Goal: Task Accomplishment & Management: Use online tool/utility

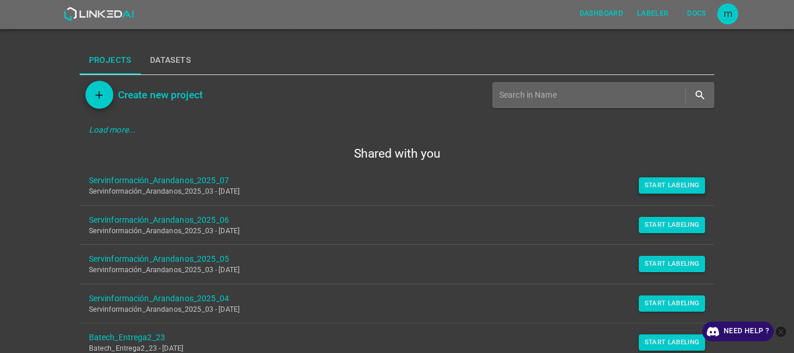
click at [666, 185] on button "Start Labeling" at bounding box center [672, 185] width 67 height 16
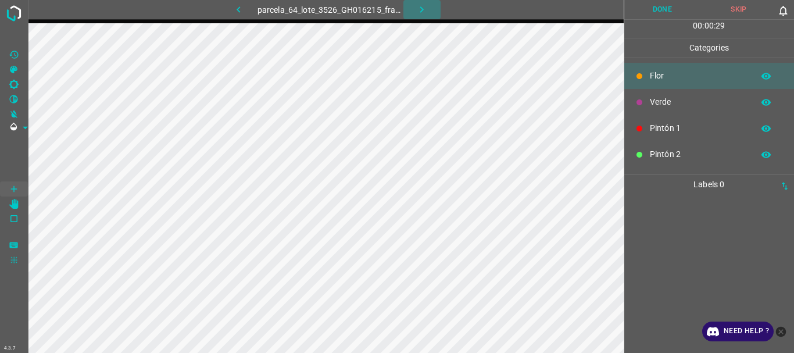
click at [423, 6] on icon "button" at bounding box center [421, 9] width 12 height 12
click at [652, 124] on p "Pintón 1" at bounding box center [699, 128] width 98 height 12
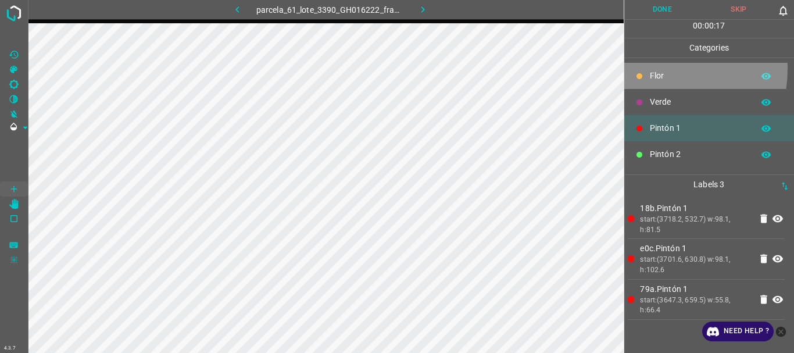
click at [646, 69] on div "Flor" at bounding box center [709, 76] width 170 height 26
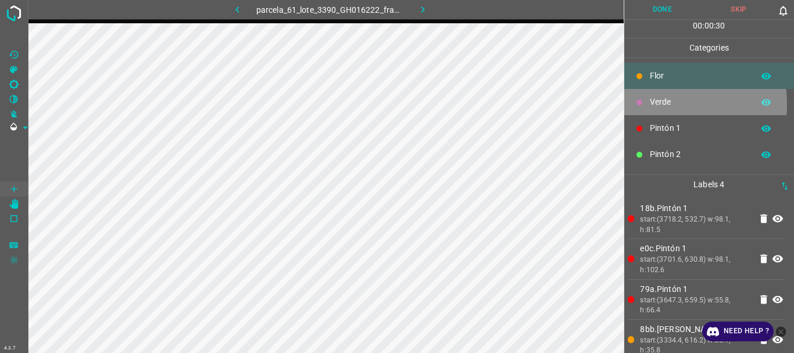
click at [657, 104] on p "Verde" at bounding box center [699, 102] width 98 height 12
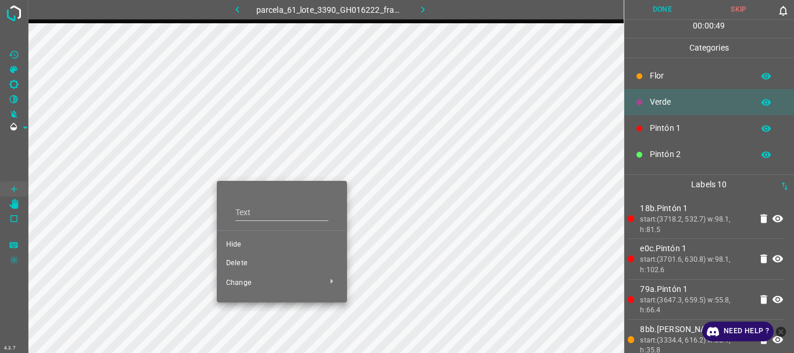
click at [244, 262] on span "Delete" at bounding box center [282, 263] width 112 height 10
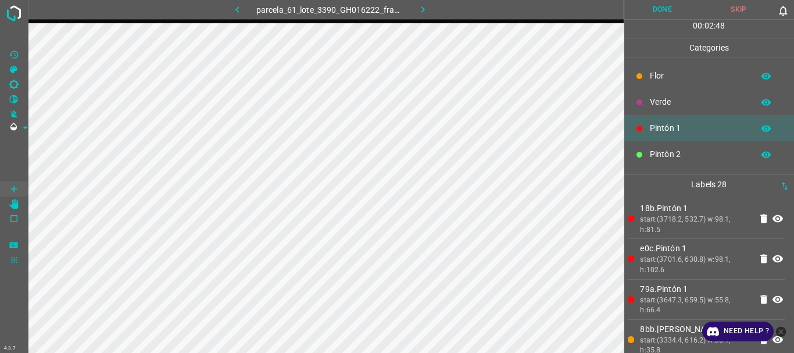
click at [667, 70] on p "Flor" at bounding box center [699, 76] width 98 height 12
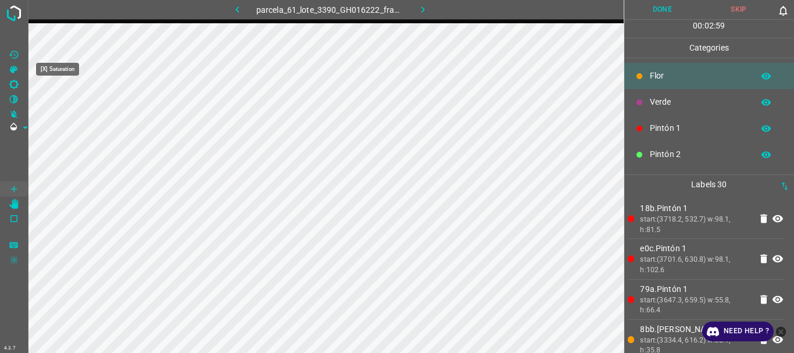
click at [13, 67] on icon "[X] Saturation" at bounding box center [14, 69] width 10 height 10
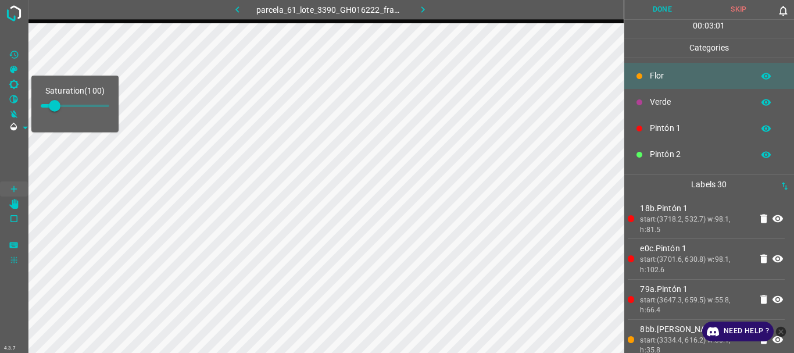
click at [60, 105] on span at bounding box center [55, 106] width 12 height 12
type input "169"
click at [10, 146] on span at bounding box center [14, 158] width 28 height 46
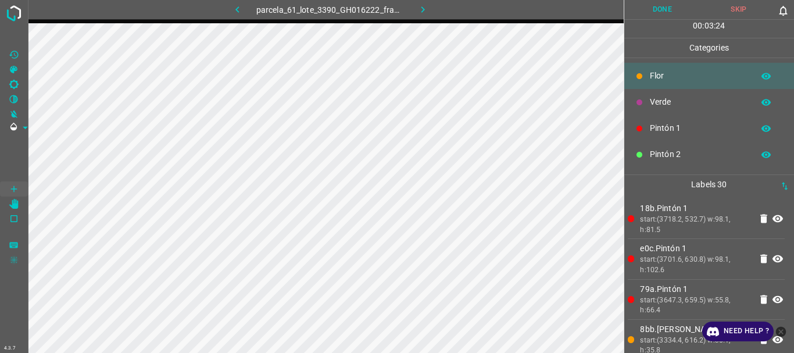
click at [662, 6] on button "Done" at bounding box center [662, 9] width 77 height 19
click at [426, 7] on icon "button" at bounding box center [423, 9] width 12 height 12
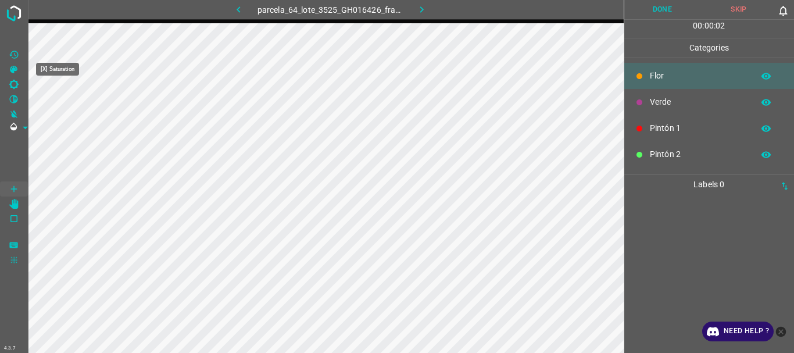
click at [17, 67] on icon "[X] Saturation" at bounding box center [14, 70] width 8 height 8
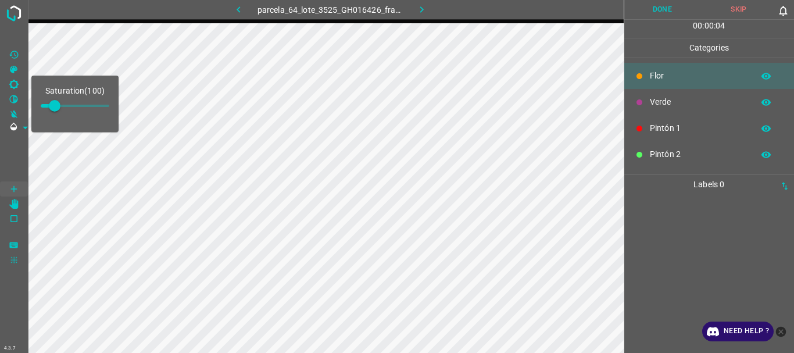
type input "178"
click at [60, 104] on span at bounding box center [55, 106] width 12 height 12
click at [13, 147] on span at bounding box center [14, 158] width 28 height 46
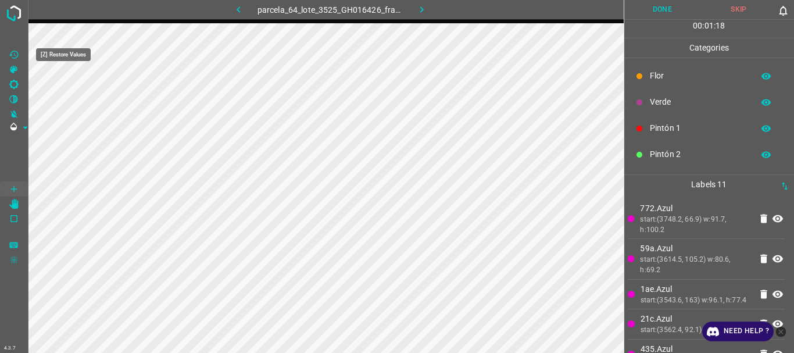
click at [16, 52] on icon "[Z] Restore Values" at bounding box center [14, 54] width 10 height 10
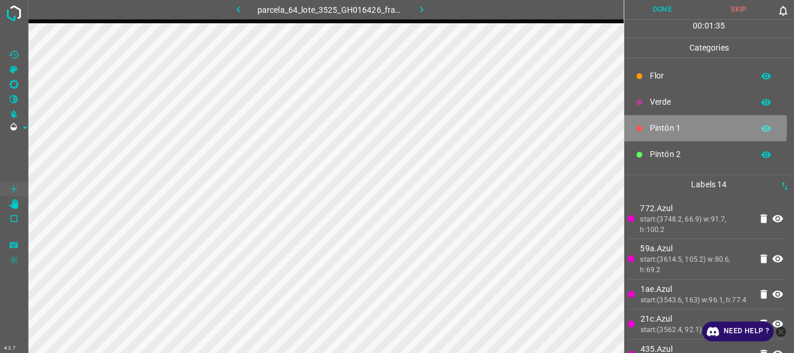
click at [657, 126] on p "Pintón 1" at bounding box center [699, 128] width 98 height 12
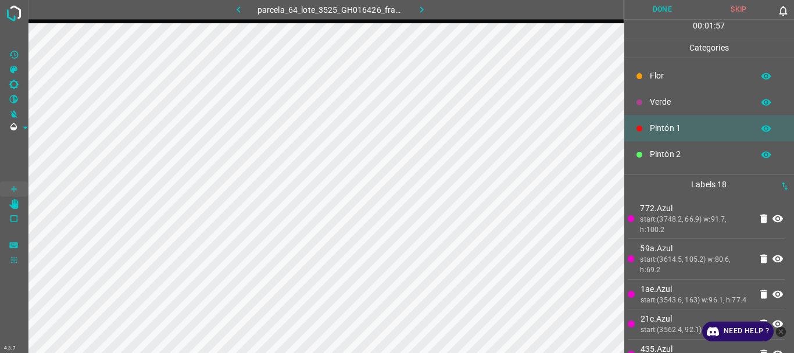
scroll to position [102, 0]
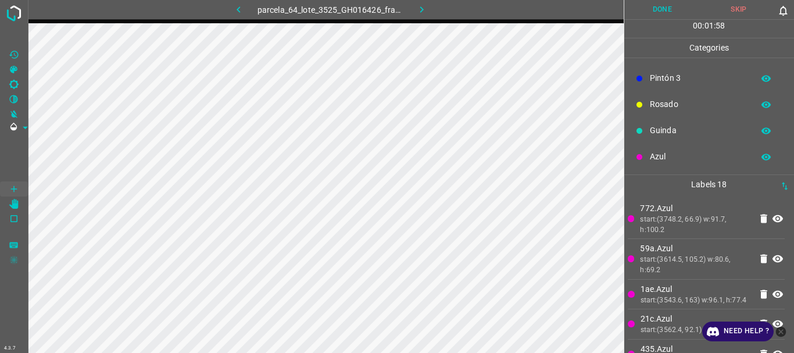
click at [666, 134] on p "Guinda" at bounding box center [699, 130] width 98 height 12
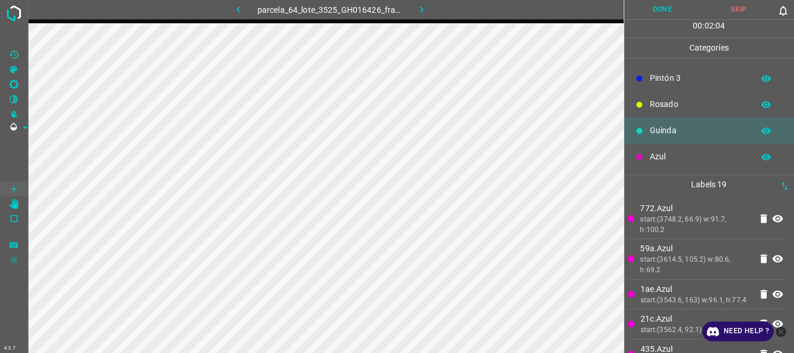
scroll to position [0, 0]
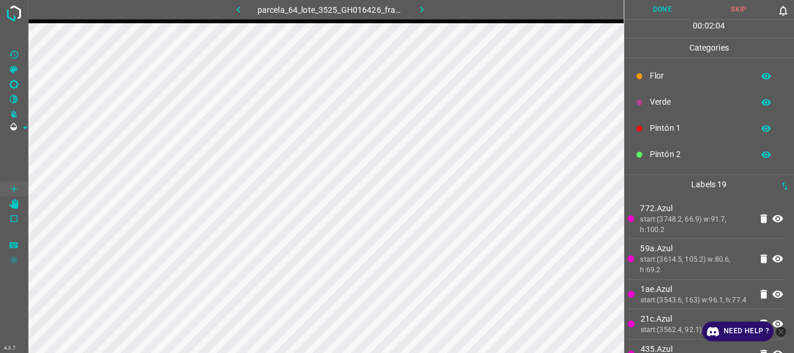
click at [661, 125] on p "Pintón 1" at bounding box center [699, 128] width 98 height 12
click at [659, 150] on p "Azul" at bounding box center [699, 156] width 98 height 12
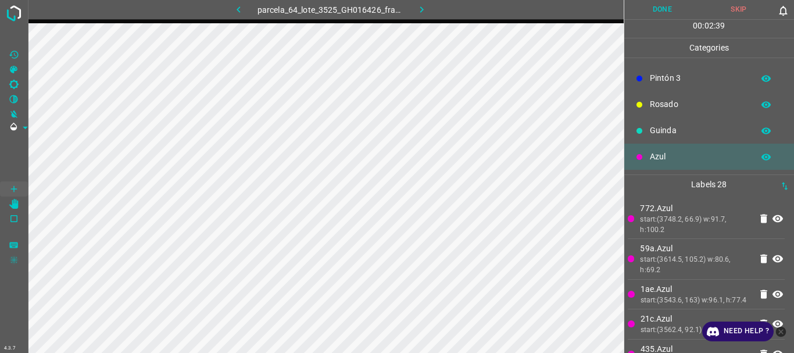
scroll to position [0, 0]
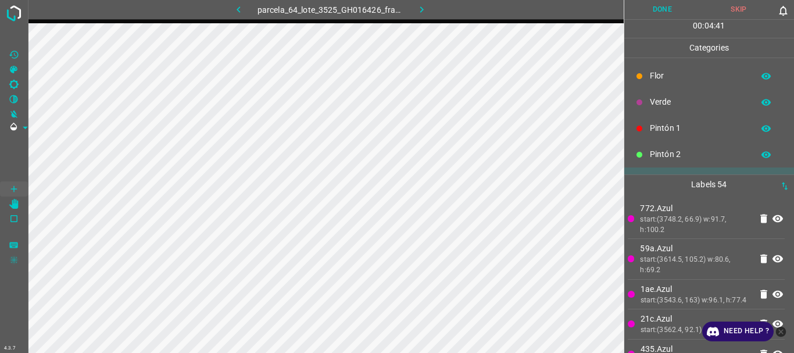
click at [668, 130] on p "Pintón 1" at bounding box center [699, 128] width 98 height 12
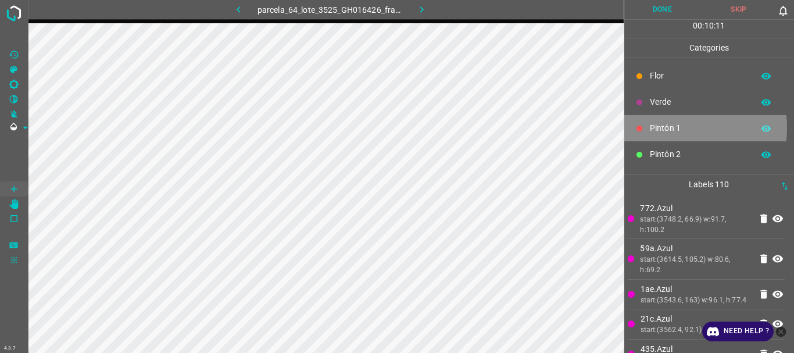
click at [659, 127] on p "Pintón 1" at bounding box center [699, 128] width 98 height 12
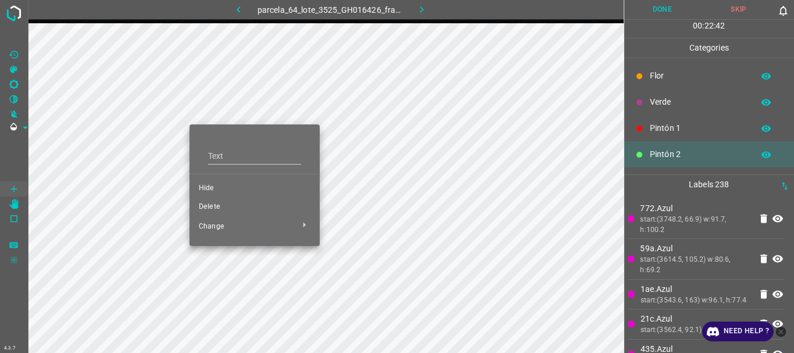
click at [212, 206] on span "Delete" at bounding box center [255, 207] width 112 height 10
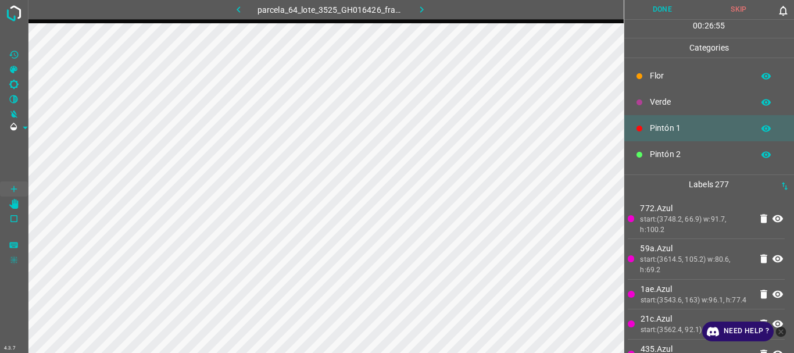
click at [661, 12] on button "Done" at bounding box center [662, 9] width 77 height 19
click at [420, 12] on icon "button" at bounding box center [421, 9] width 12 height 12
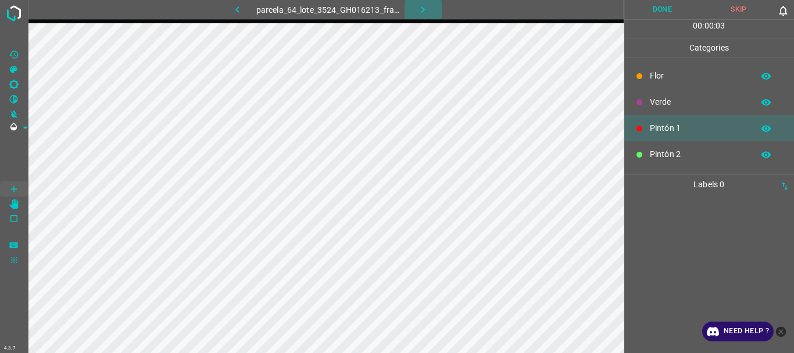
click at [418, 9] on icon "button" at bounding box center [423, 9] width 12 height 12
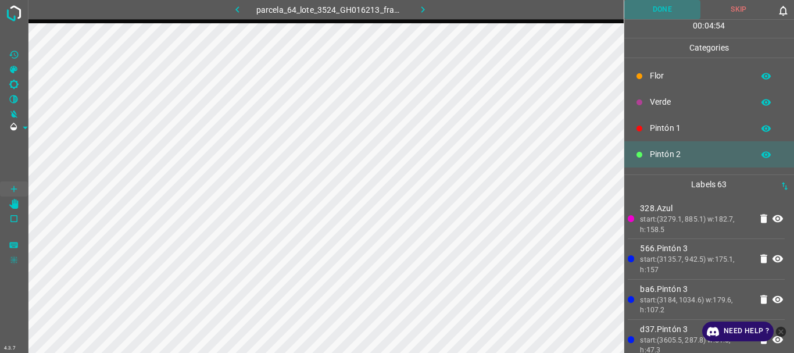
click at [650, 12] on button "Done" at bounding box center [662, 9] width 77 height 19
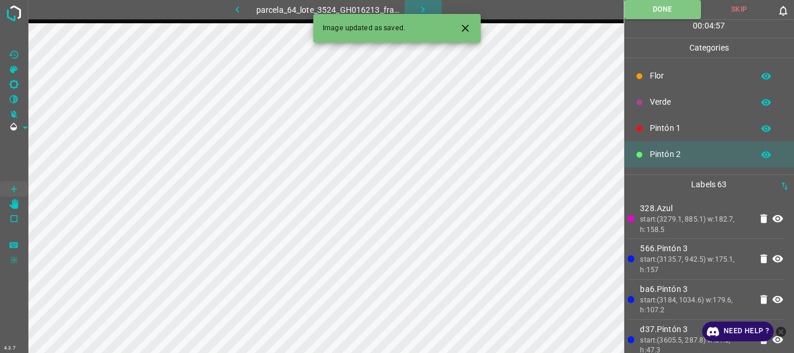
click at [424, 5] on icon "button" at bounding box center [423, 9] width 12 height 12
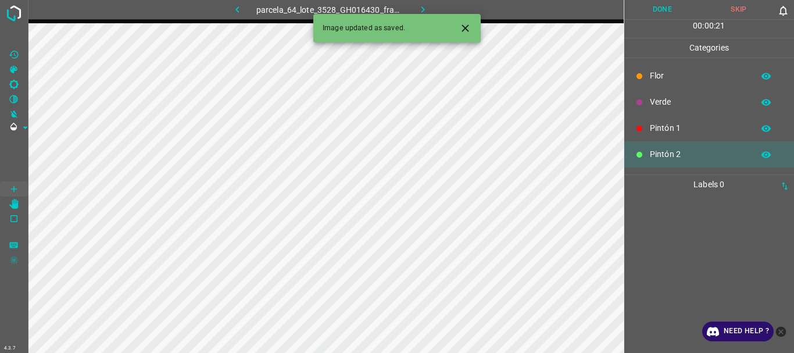
click at [467, 31] on icon "Close" at bounding box center [465, 28] width 12 height 12
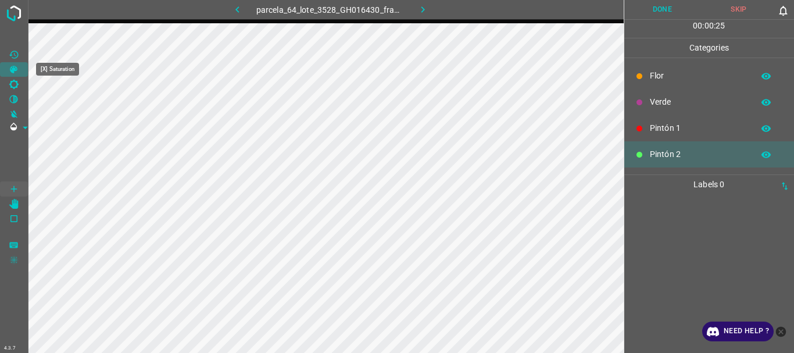
click at [12, 72] on icon "[X] Saturation" at bounding box center [14, 70] width 8 height 8
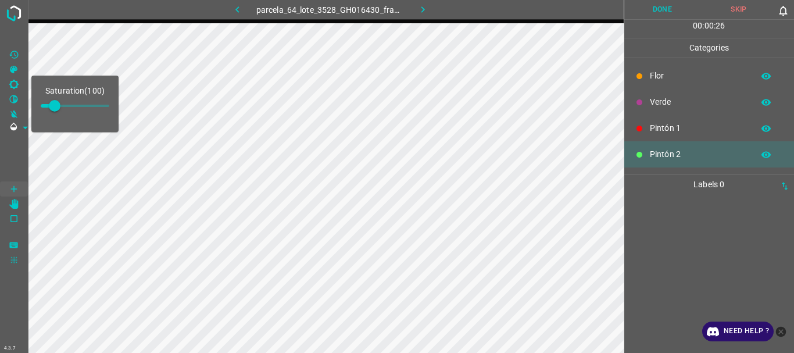
click at [60, 105] on span at bounding box center [55, 106] width 12 height 12
type input "186"
click at [15, 147] on span at bounding box center [14, 158] width 28 height 46
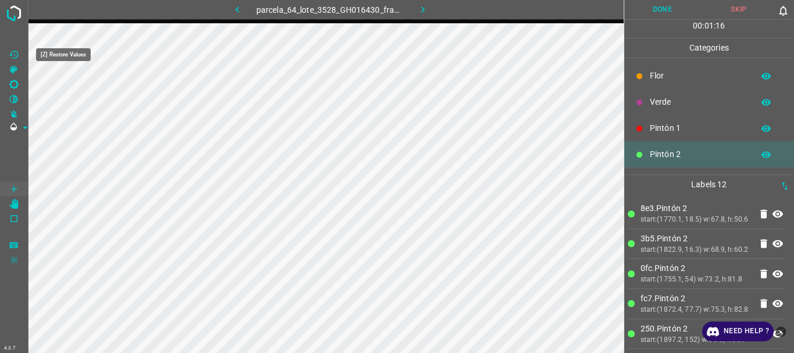
click at [11, 49] on Values"] "[Z] Restore Values" at bounding box center [14, 54] width 28 height 15
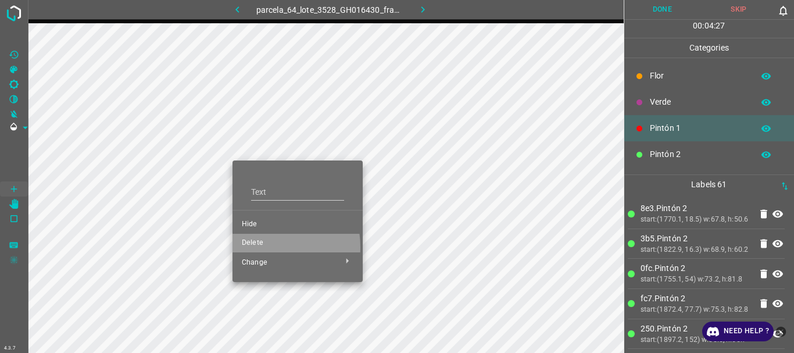
click at [263, 247] on span "Delete" at bounding box center [298, 243] width 112 height 10
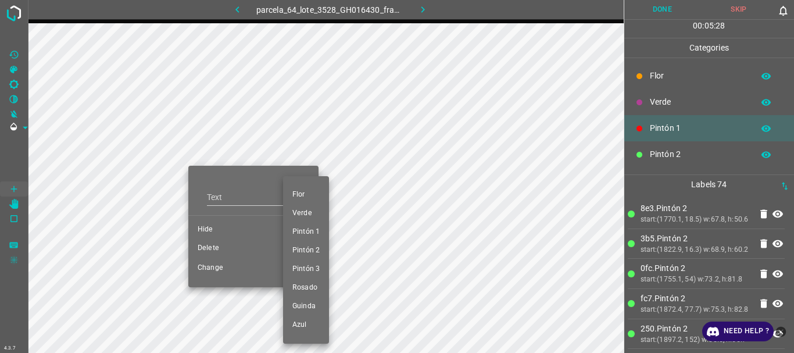
click at [216, 247] on div at bounding box center [397, 176] width 794 height 353
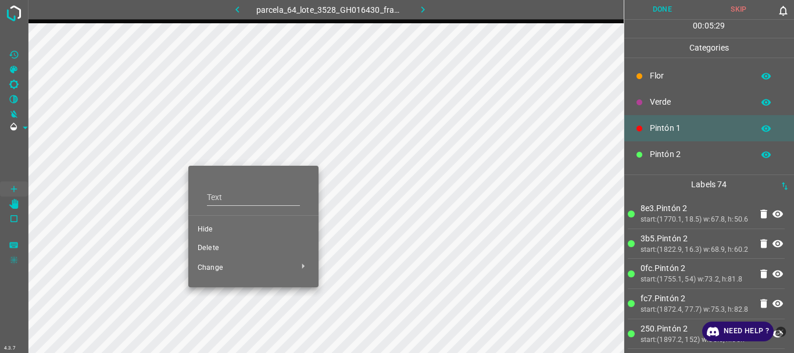
click at [214, 248] on div at bounding box center [397, 176] width 794 height 353
click at [214, 248] on div "Flor Verde Pintón 1 Pintón 2 Pintón 3 Rosado Guinda Azul" at bounding box center [397, 176] width 794 height 353
click at [214, 248] on span "Delete" at bounding box center [254, 248] width 112 height 10
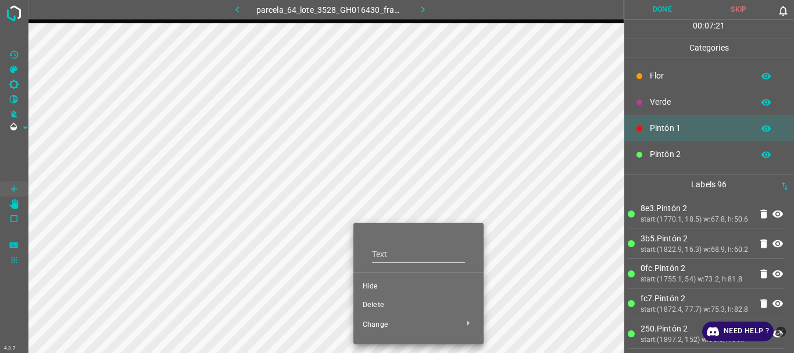
drag, startPoint x: 383, startPoint y: 304, endPoint x: 304, endPoint y: 5, distance: 309.3
click at [382, 304] on span "Delete" at bounding box center [419, 305] width 112 height 10
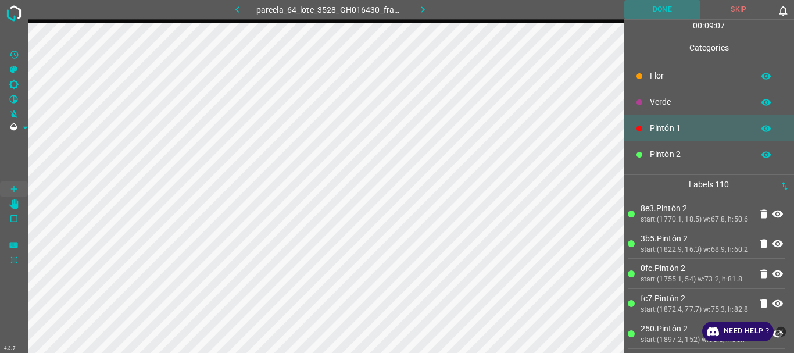
click at [662, 11] on button "Done" at bounding box center [662, 9] width 77 height 19
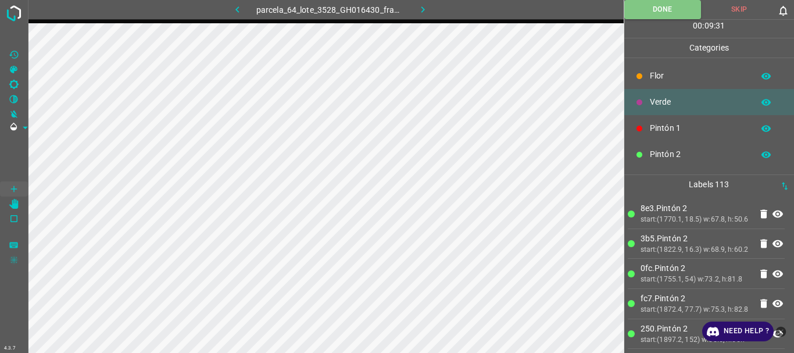
click at [421, 7] on icon "button" at bounding box center [423, 9] width 12 height 12
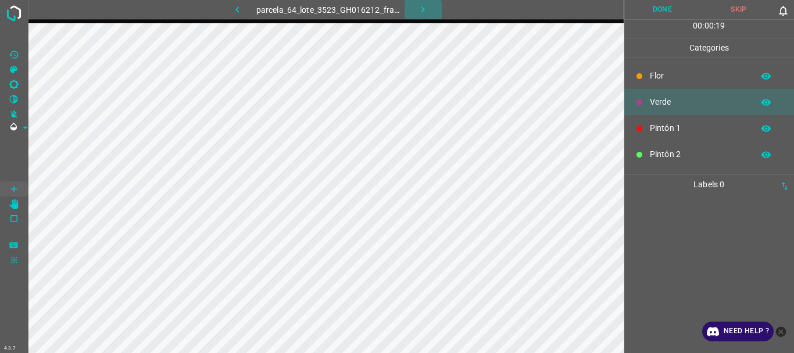
click at [418, 12] on icon "button" at bounding box center [423, 9] width 12 height 12
click at [424, 10] on icon "button" at bounding box center [421, 9] width 12 height 12
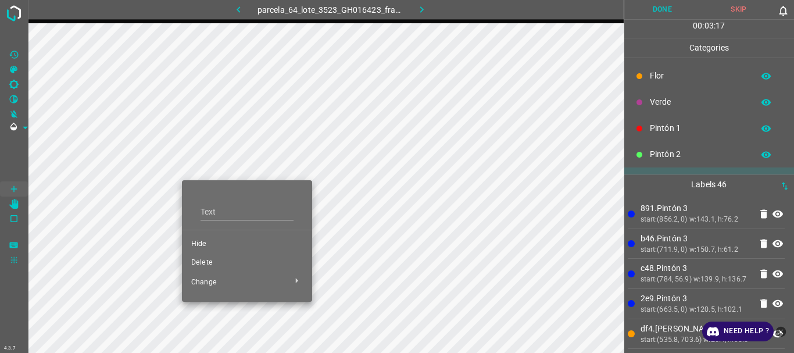
click at [207, 262] on span "Delete" at bounding box center [247, 262] width 112 height 10
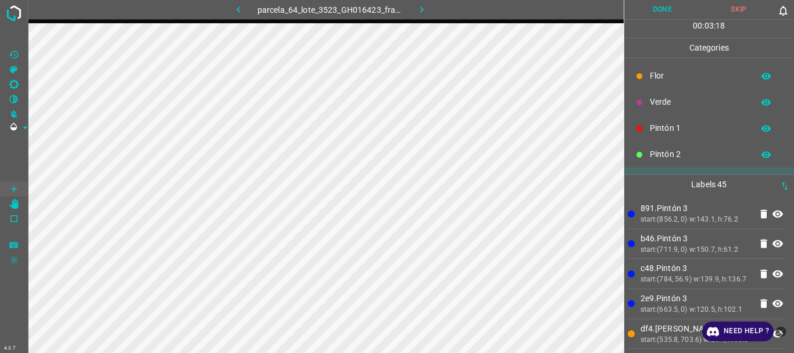
click at [207, 230] on span "Delete" at bounding box center [231, 227] width 84 height 6
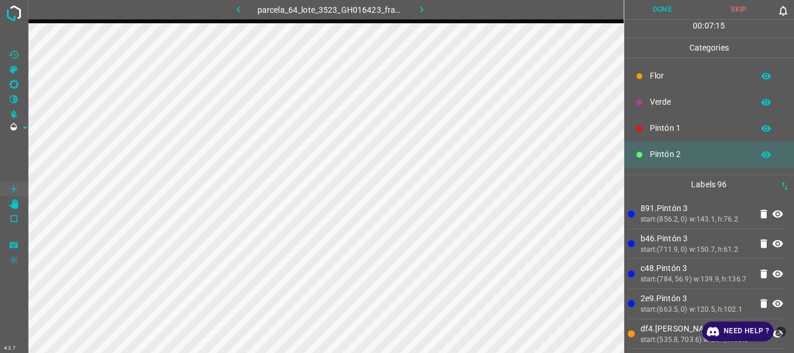
click at [656, 7] on button "Done" at bounding box center [662, 9] width 77 height 19
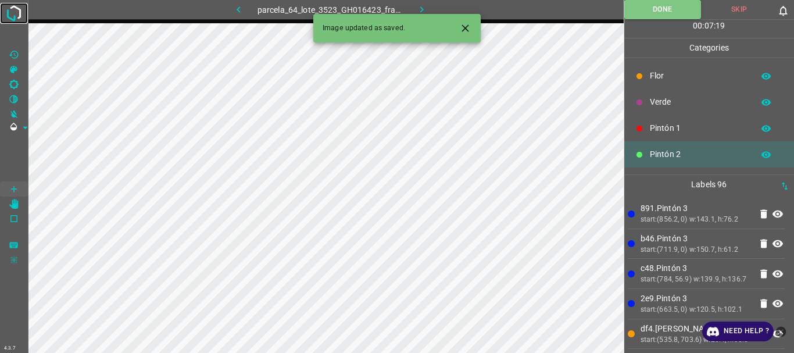
click at [10, 13] on img at bounding box center [13, 13] width 21 height 21
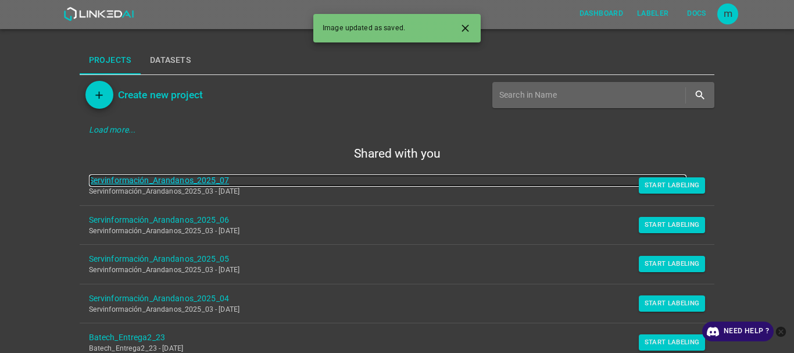
click at [207, 178] on link "Servinformación_Arandanos_2025_07" at bounding box center [388, 180] width 598 height 12
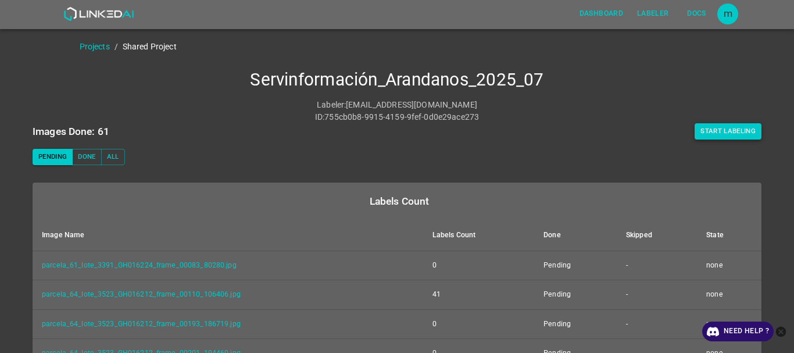
click at [715, 133] on button "Start Labeling" at bounding box center [727, 131] width 67 height 16
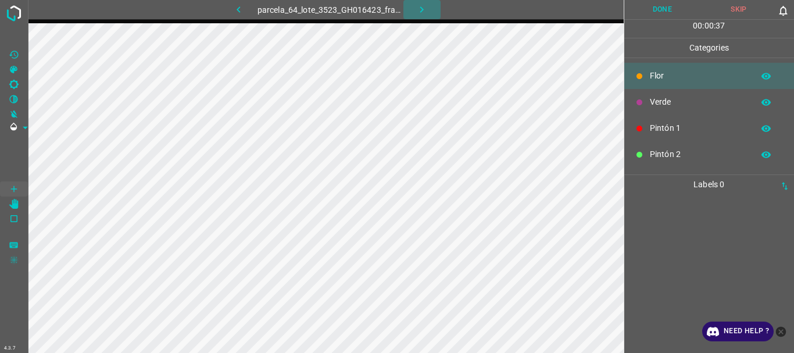
click at [417, 12] on icon "button" at bounding box center [421, 9] width 12 height 12
click at [420, 10] on icon "button" at bounding box center [421, 9] width 12 height 12
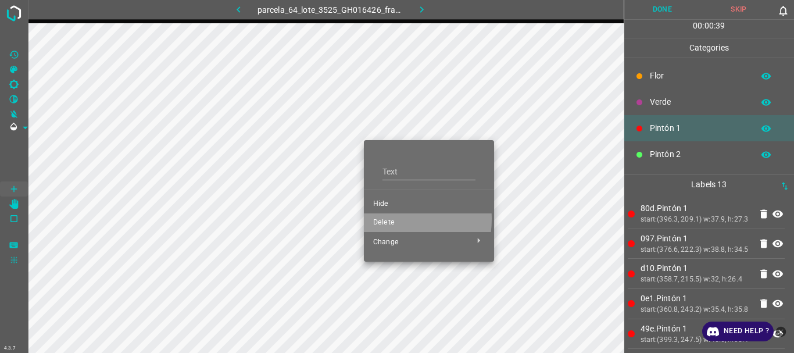
click at [387, 218] on span "Delete" at bounding box center [429, 222] width 112 height 10
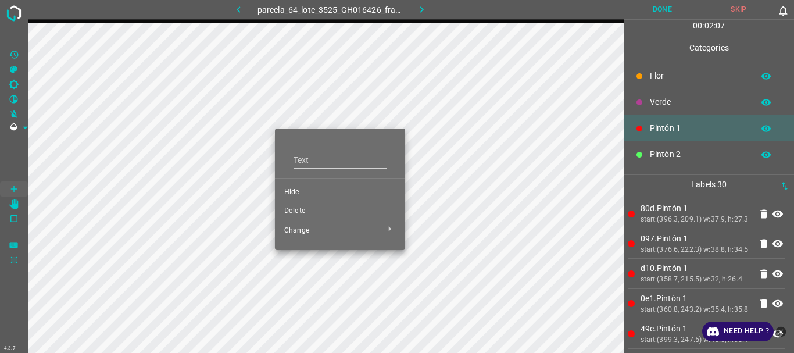
click at [312, 208] on span "Delete" at bounding box center [340, 211] width 112 height 10
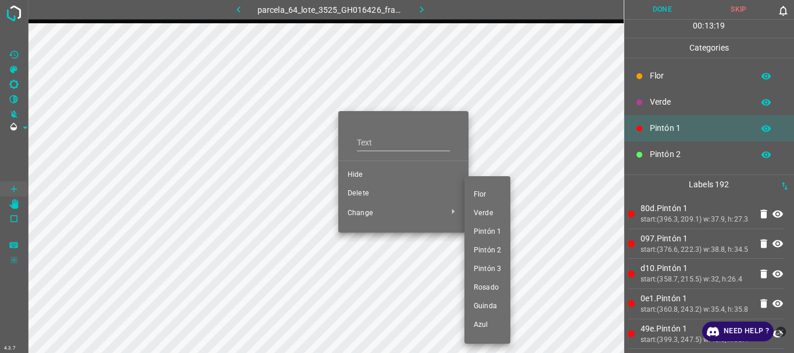
click at [362, 192] on div at bounding box center [397, 176] width 794 height 353
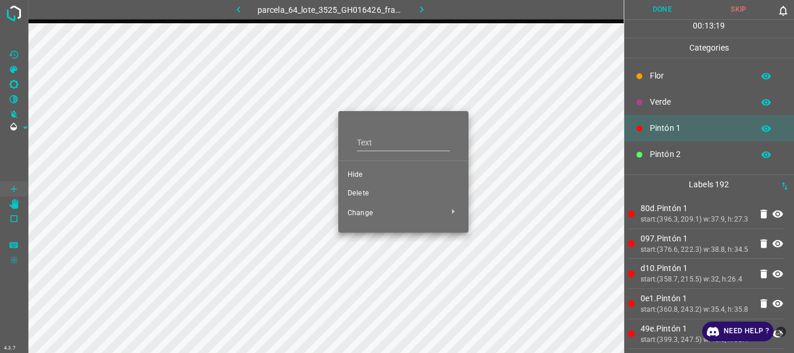
click at [362, 195] on span "Delete" at bounding box center [403, 193] width 112 height 10
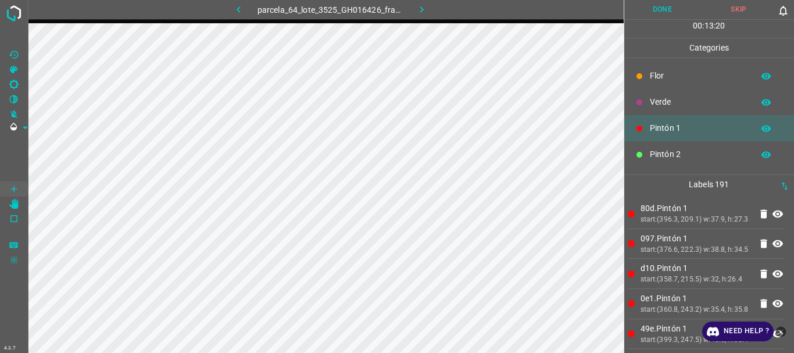
click at [362, 160] on span "Delete" at bounding box center [387, 158] width 84 height 6
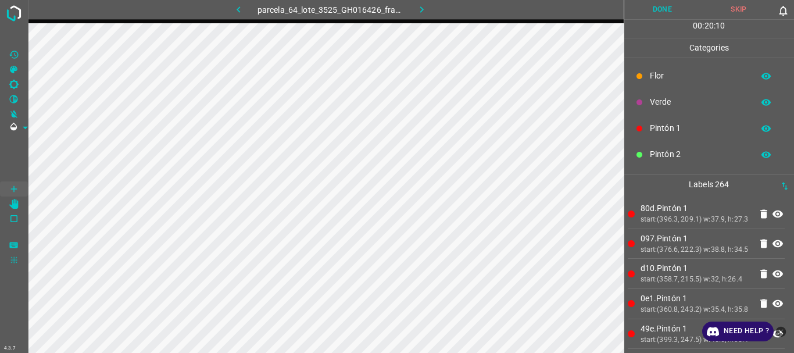
click at [417, 8] on icon "button" at bounding box center [421, 9] width 12 height 12
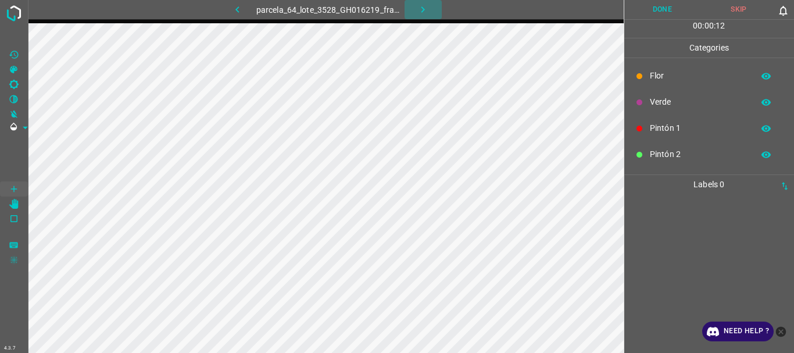
click at [415, 6] on button "button" at bounding box center [422, 9] width 37 height 19
click at [425, 12] on icon "button" at bounding box center [423, 9] width 12 height 12
click at [418, 9] on icon "button" at bounding box center [421, 9] width 12 height 12
click at [420, 10] on icon "button" at bounding box center [421, 9] width 12 height 12
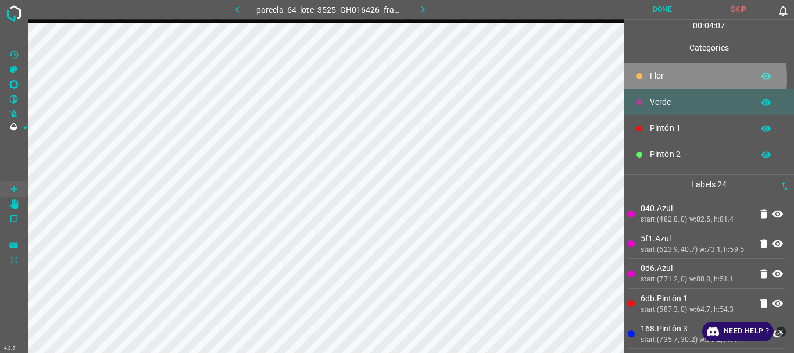
click at [648, 78] on div "Flor" at bounding box center [709, 76] width 170 height 26
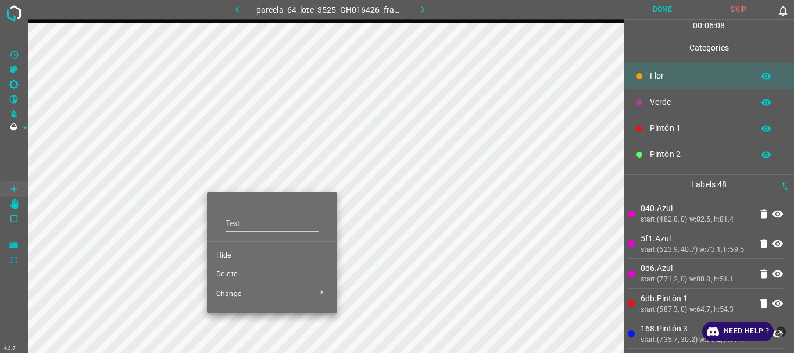
click at [249, 279] on span "Delete" at bounding box center [272, 274] width 112 height 10
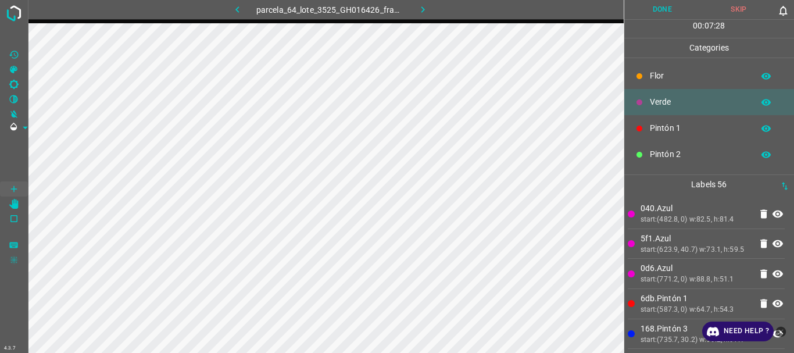
click at [661, 7] on button "Done" at bounding box center [662, 9] width 77 height 19
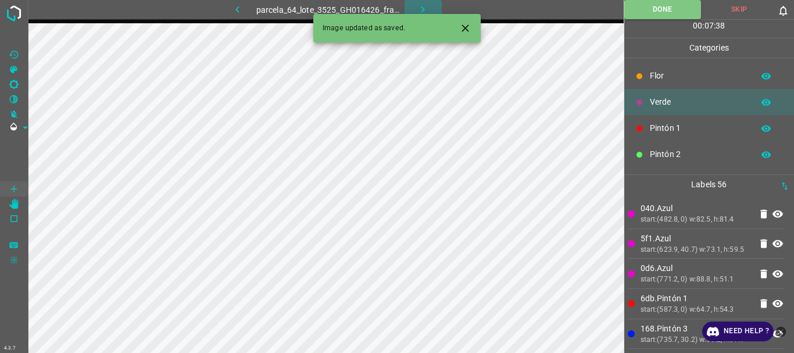
click at [421, 7] on icon "button" at bounding box center [423, 9] width 12 height 12
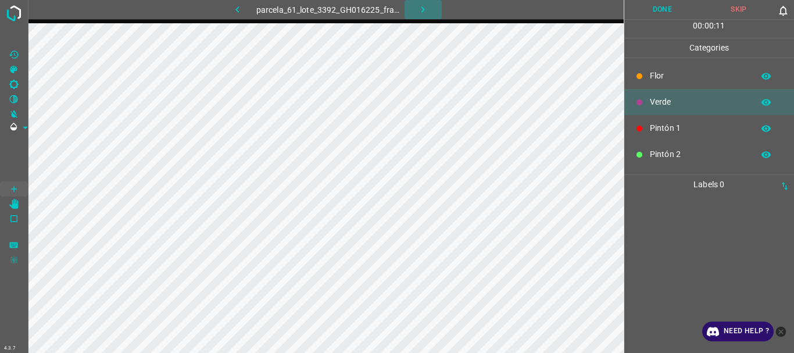
click at [421, 5] on icon "button" at bounding box center [423, 9] width 12 height 12
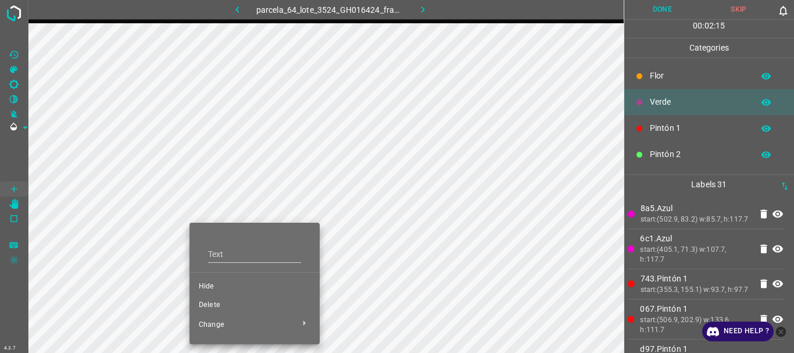
click at [212, 309] on span "Delete" at bounding box center [255, 305] width 112 height 10
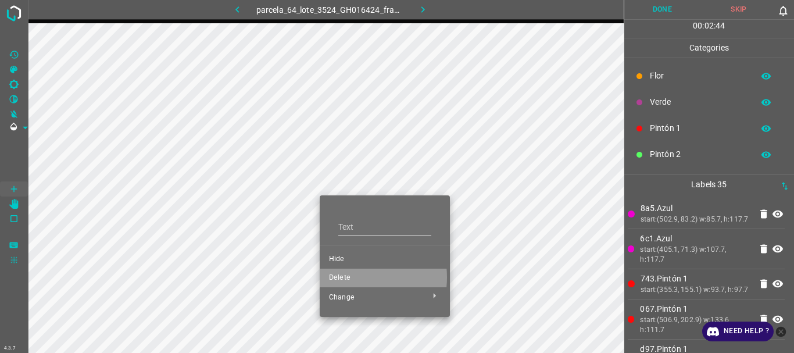
click at [346, 277] on span "Delete" at bounding box center [385, 278] width 112 height 10
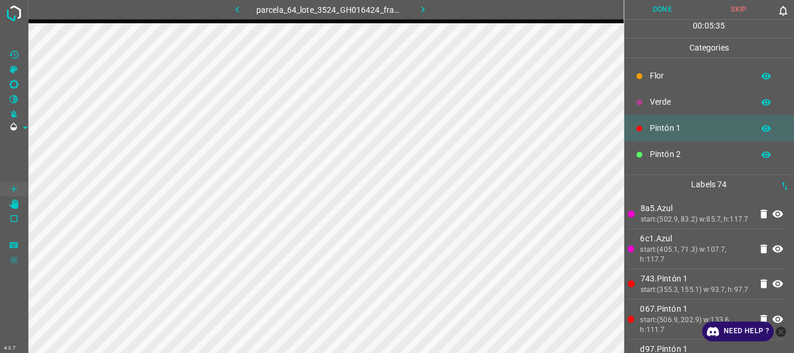
click at [652, 20] on div "00 : 05 : 35" at bounding box center [709, 29] width 170 height 18
click at [654, 11] on button "Done" at bounding box center [662, 9] width 77 height 19
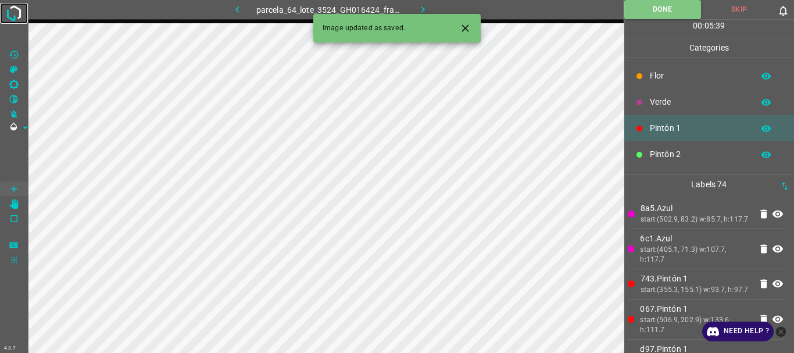
click at [14, 13] on img at bounding box center [13, 13] width 21 height 21
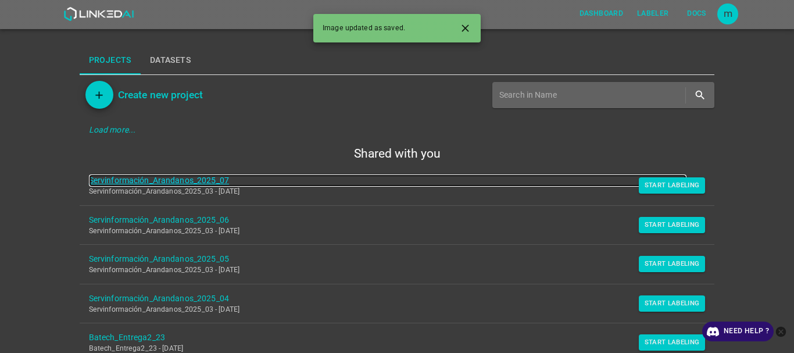
click at [204, 178] on link "Servinformación_Arandanos_2025_07" at bounding box center [388, 180] width 598 height 12
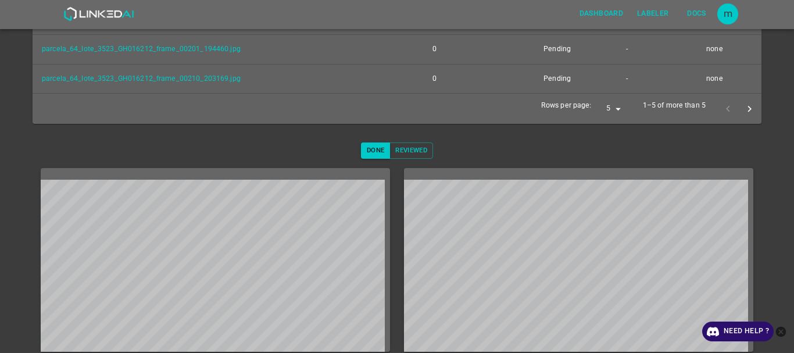
scroll to position [305, 0]
